Goal: Information Seeking & Learning: Learn about a topic

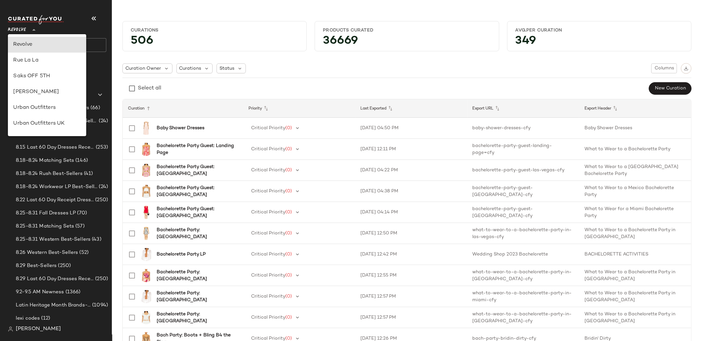
click at [19, 34] on span "Revolve" at bounding box center [17, 28] width 18 height 12
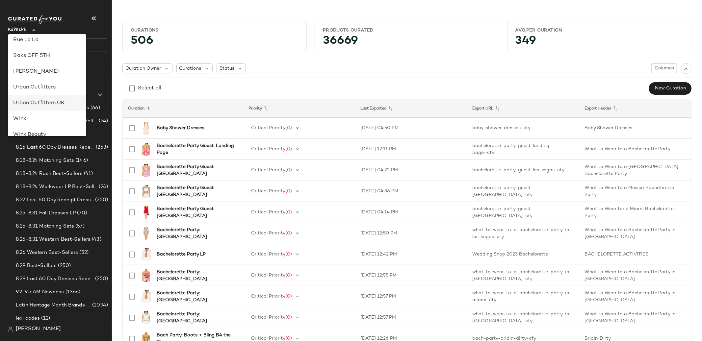
scroll to position [330, 0]
click at [49, 47] on div "Rue La La" at bounding box center [47, 46] width 68 height 8
type input "**"
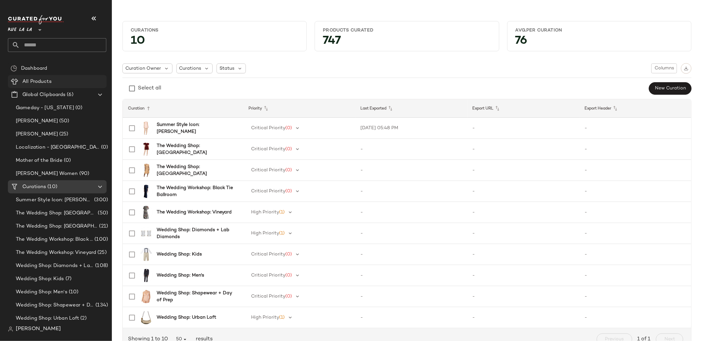
click at [45, 80] on span "All Products" at bounding box center [36, 82] width 29 height 8
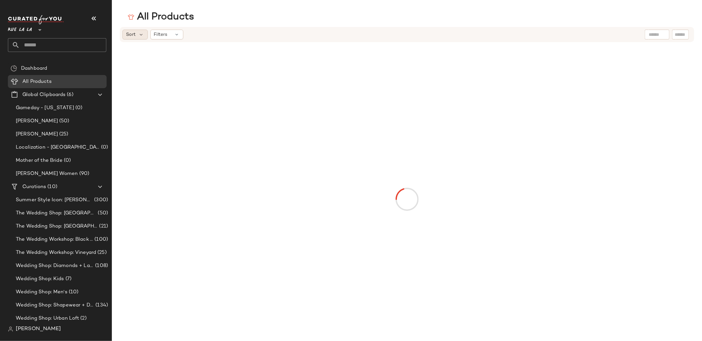
click at [130, 36] on span "Sort" at bounding box center [131, 34] width 10 height 7
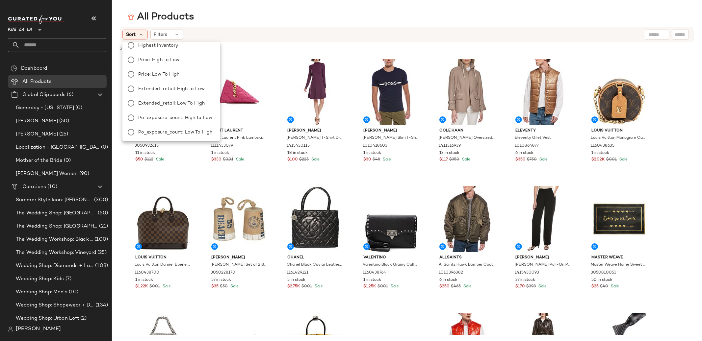
scroll to position [22, 0]
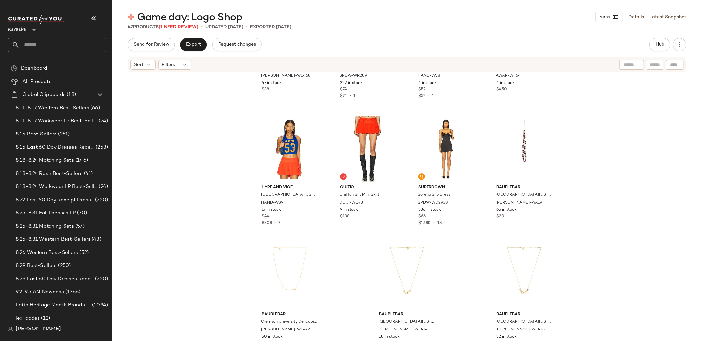
scroll to position [1237, 0]
click at [403, 297] on span "View" at bounding box center [406, 297] width 11 height 5
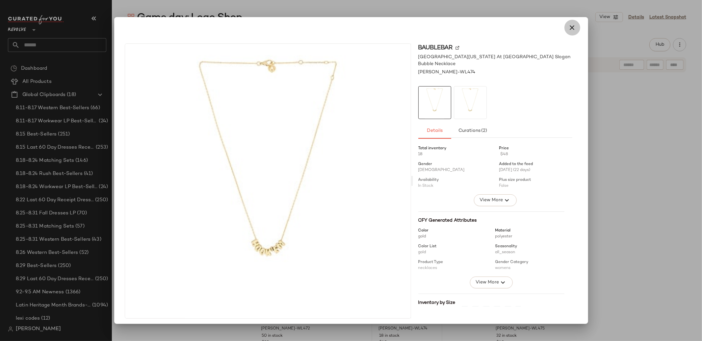
drag, startPoint x: 569, startPoint y: 27, endPoint x: 554, endPoint y: 105, distance: 78.8
click at [569, 27] on icon "button" at bounding box center [572, 28] width 8 height 8
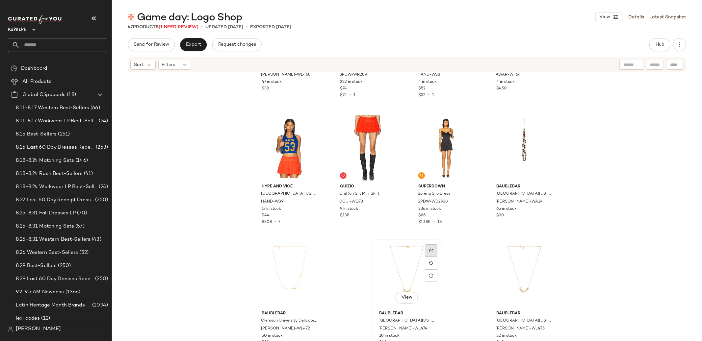
click at [429, 251] on img at bounding box center [431, 251] width 4 height 4
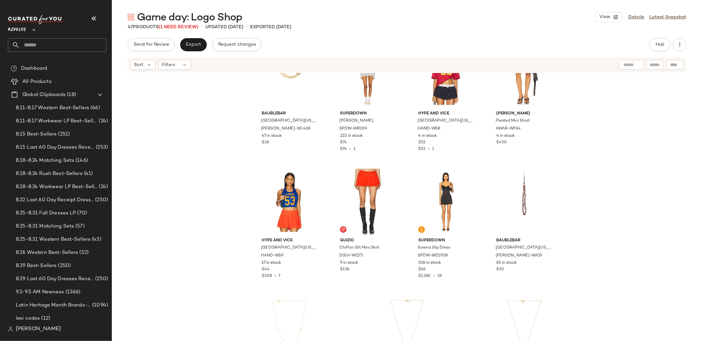
scroll to position [1183, 0]
